Goal: Task Accomplishment & Management: Manage account settings

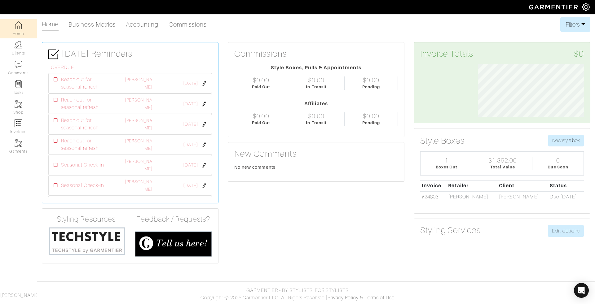
scroll to position [53, 115]
click at [23, 44] on link "Clients" at bounding box center [18, 48] width 37 height 20
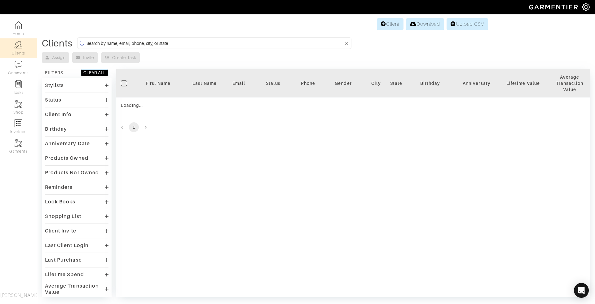
click at [145, 42] on input at bounding box center [214, 43] width 257 height 8
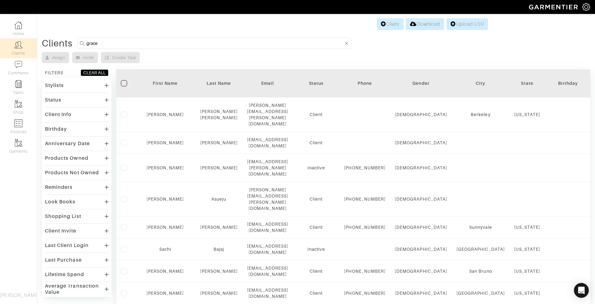
type input "grace"
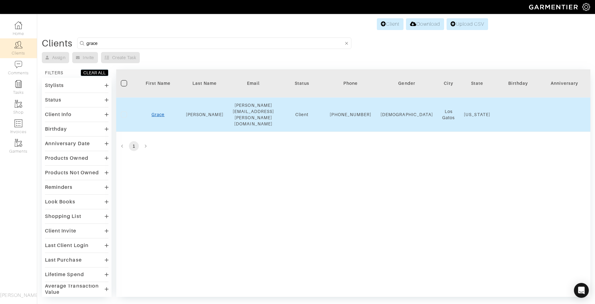
click at [155, 112] on link "Grace" at bounding box center [158, 114] width 13 height 5
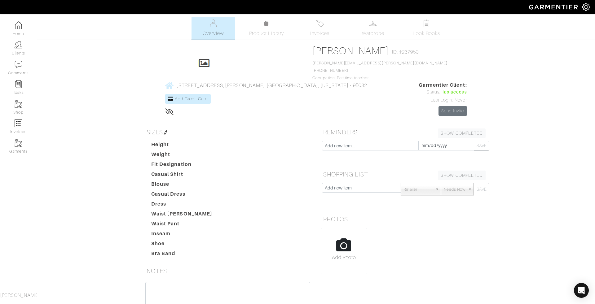
click at [166, 131] on img at bounding box center [165, 133] width 5 height 5
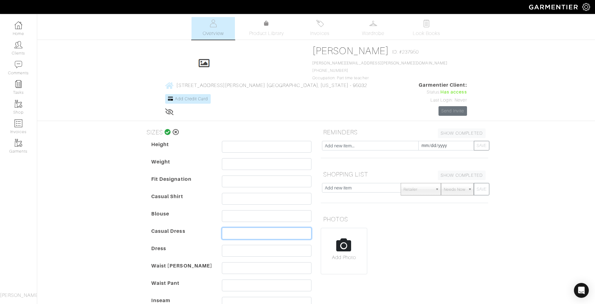
click at [236, 228] on input "text" at bounding box center [267, 234] width 90 height 12
click at [237, 210] on input "text" at bounding box center [267, 216] width 90 height 12
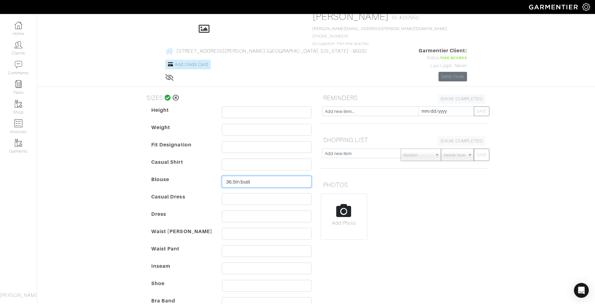
scroll to position [39, 0]
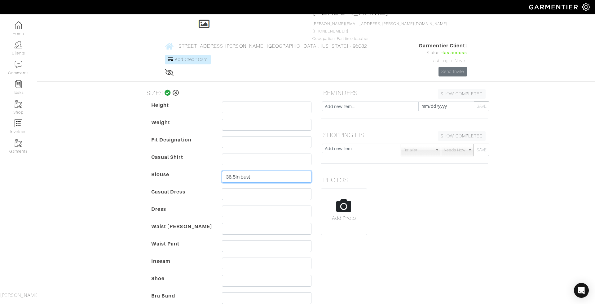
type input "36.5in bust"
click at [255, 223] on input "text" at bounding box center [267, 229] width 90 height 12
type input "31 inch waist"
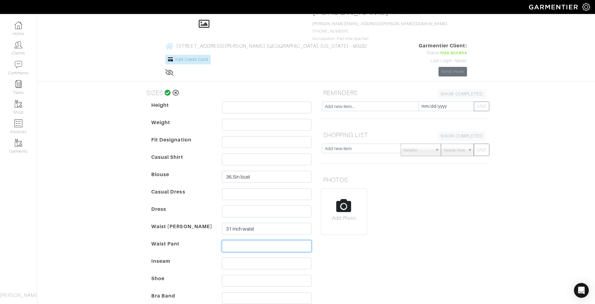
click at [258, 241] on input "text" at bounding box center [267, 247] width 90 height 12
type input "40.5 hips"
click at [168, 90] on icon at bounding box center [168, 93] width 7 height 6
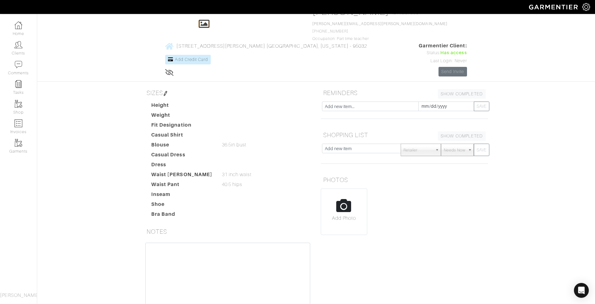
click at [164, 87] on h5 "SIZES" at bounding box center [227, 93] width 167 height 12
click at [166, 91] on img at bounding box center [165, 93] width 5 height 5
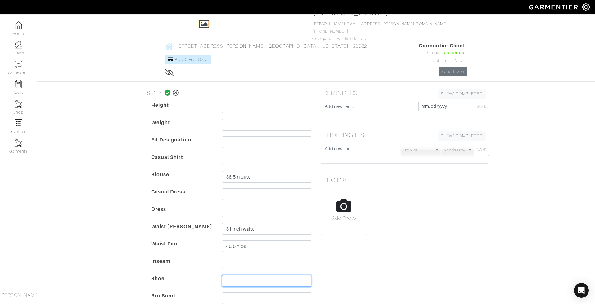
click at [246, 275] on input "text" at bounding box center [267, 281] width 90 height 12
type input "7.5/8 WIDE"
click at [228, 102] on input "text" at bounding box center [267, 108] width 90 height 12
type input "5'7"
click at [264, 223] on input "31 inch waist" at bounding box center [267, 229] width 90 height 12
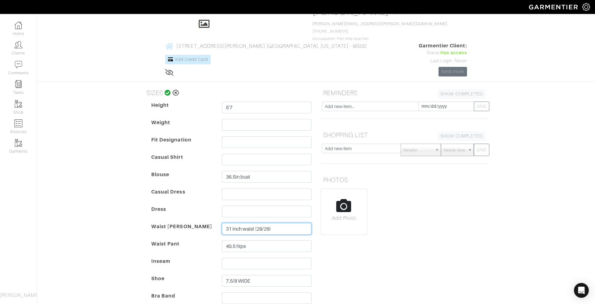
type input "31 inch waist (28/29)"
click at [168, 90] on icon at bounding box center [168, 93] width 7 height 6
